Goal: Information Seeking & Learning: Learn about a topic

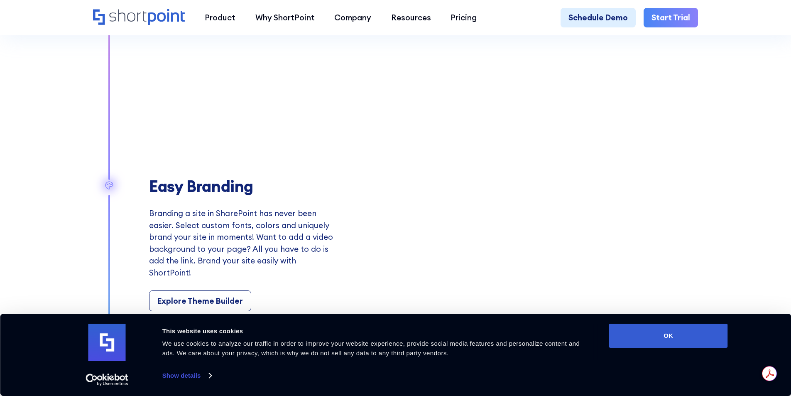
scroll to position [913, 0]
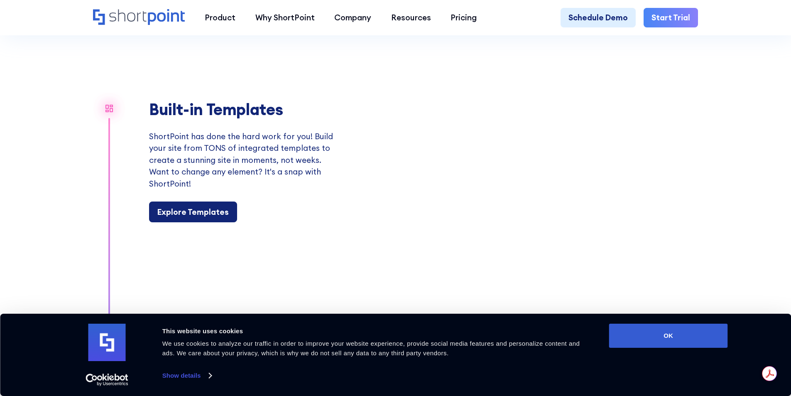
click at [189, 218] on div "Explore Templates" at bounding box center [192, 212] width 71 height 12
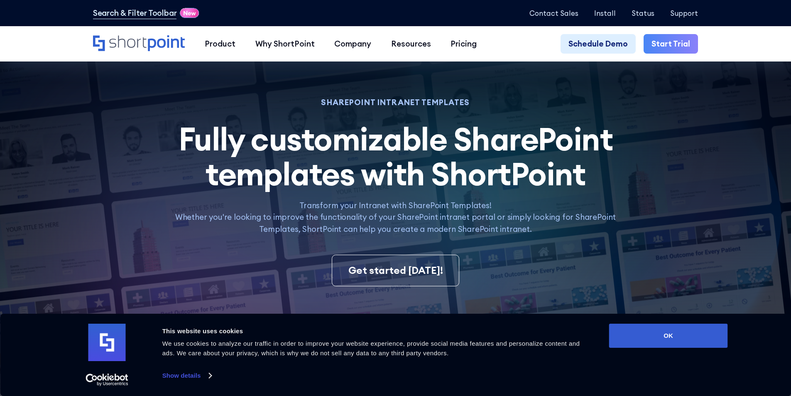
scroll to position [125, 0]
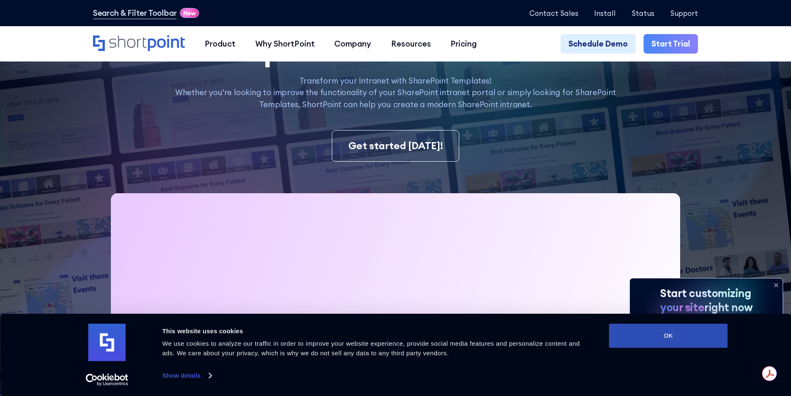
click at [635, 336] on button "OK" at bounding box center [668, 335] width 119 height 24
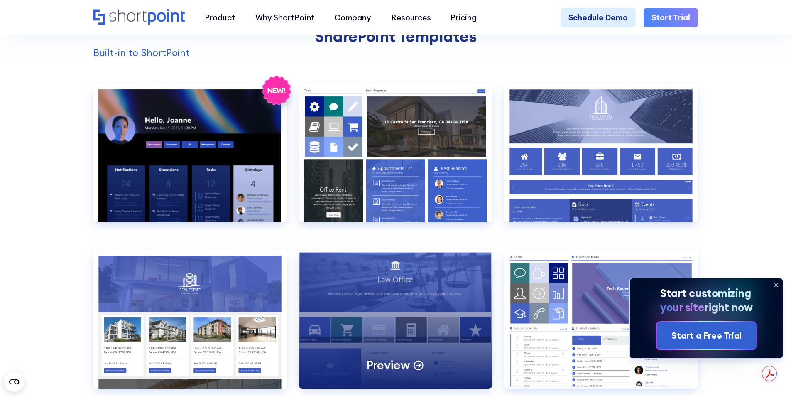
scroll to position [913, 0]
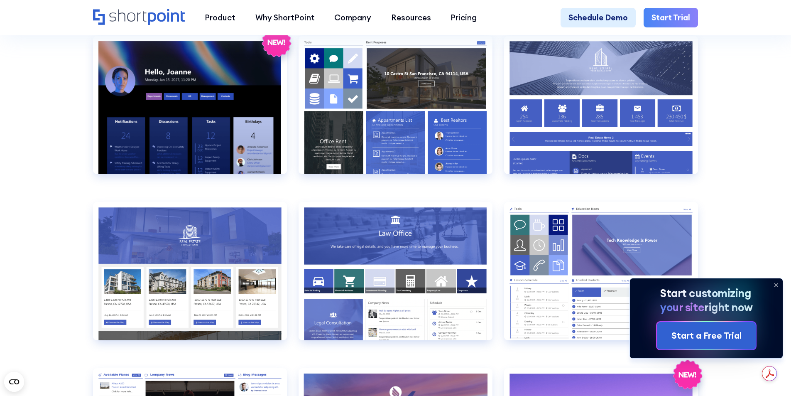
click at [777, 282] on icon at bounding box center [775, 284] width 13 height 13
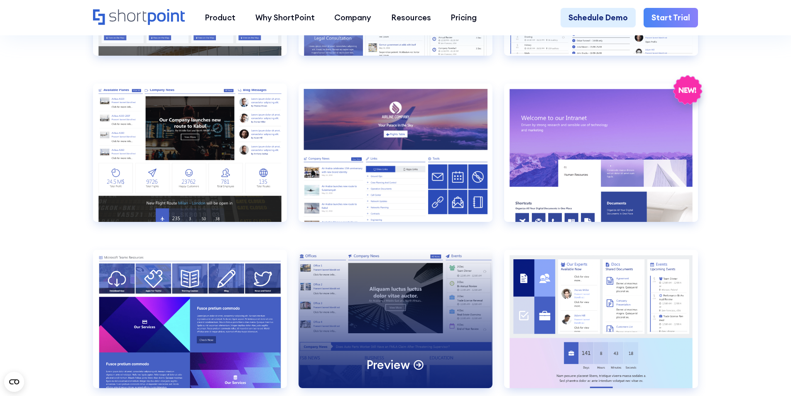
scroll to position [1121, 0]
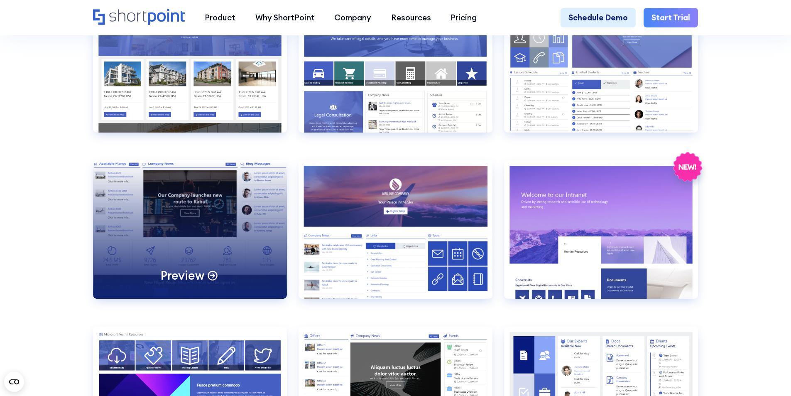
click at [197, 212] on div "Preview" at bounding box center [190, 229] width 194 height 138
